Goal: Ask a question

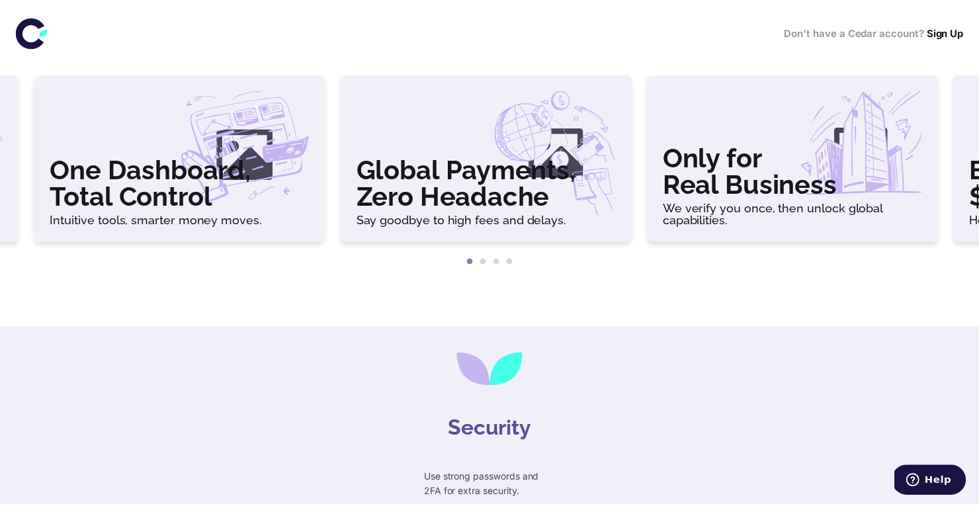
scroll to position [19, 0]
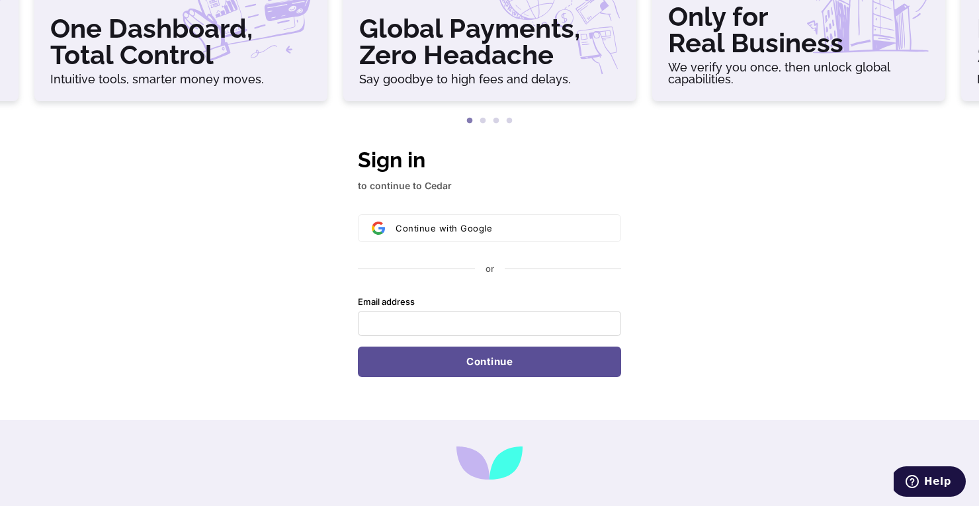
scroll to position [353, 0]
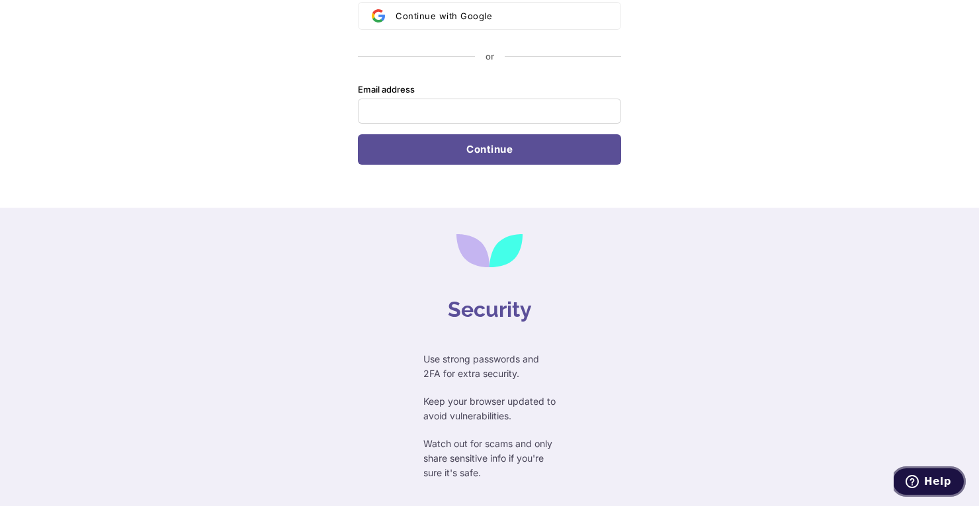
click at [932, 484] on span "Help" at bounding box center [937, 482] width 27 height 12
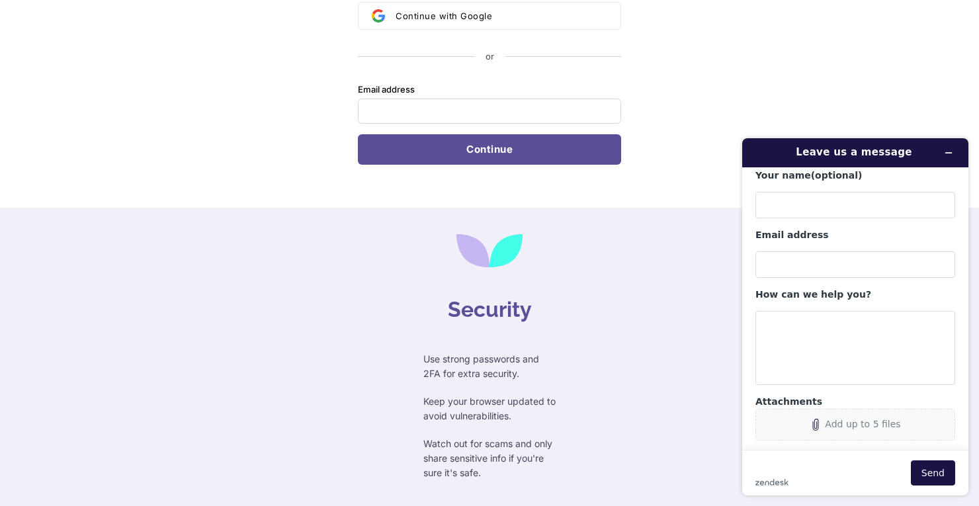
scroll to position [0, 0]
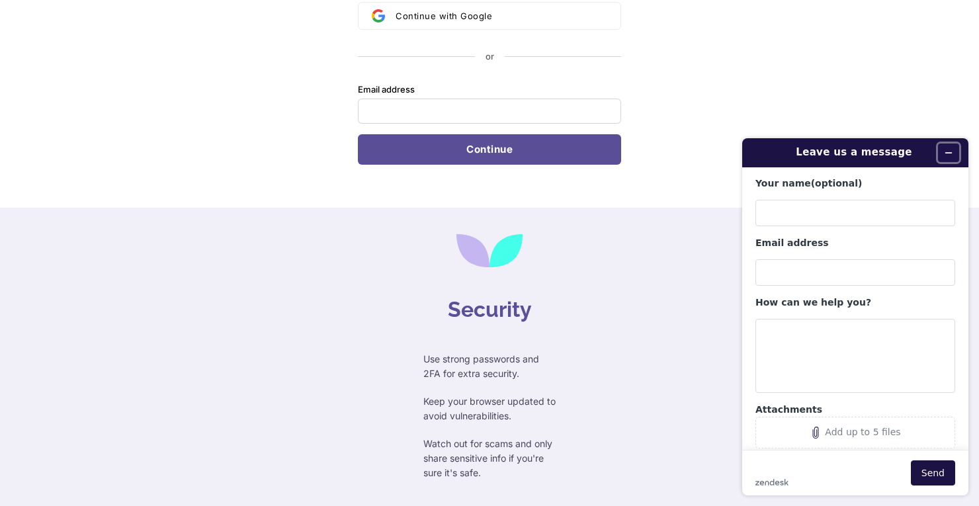
click at [945, 152] on icon "Minimize widget" at bounding box center [948, 152] width 9 height 9
